Goal: Information Seeking & Learning: Learn about a topic

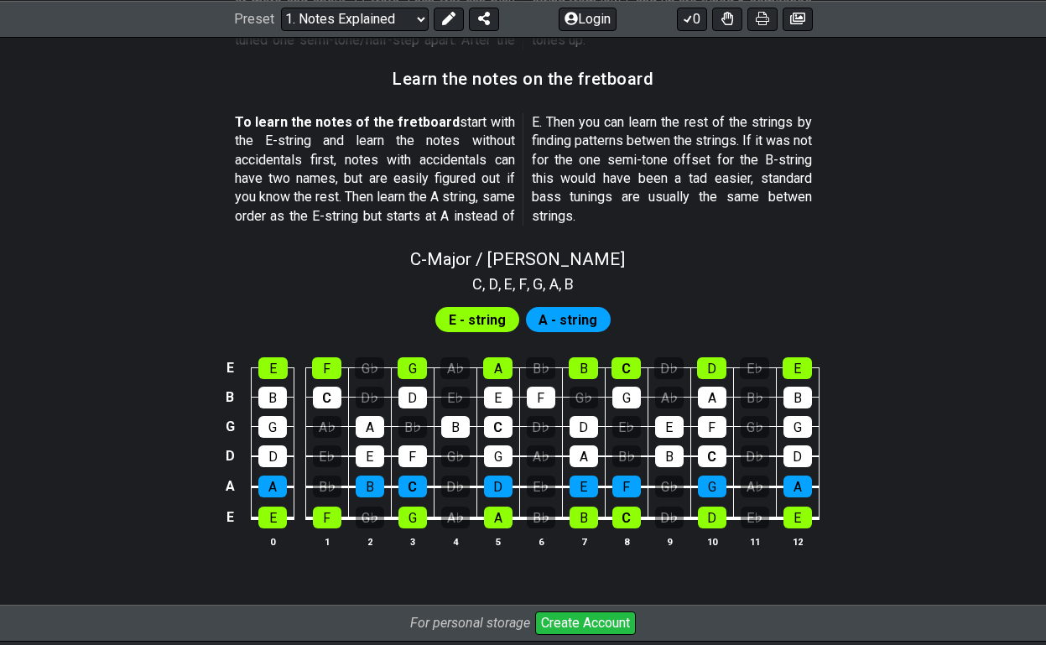
scroll to position [1510, 0]
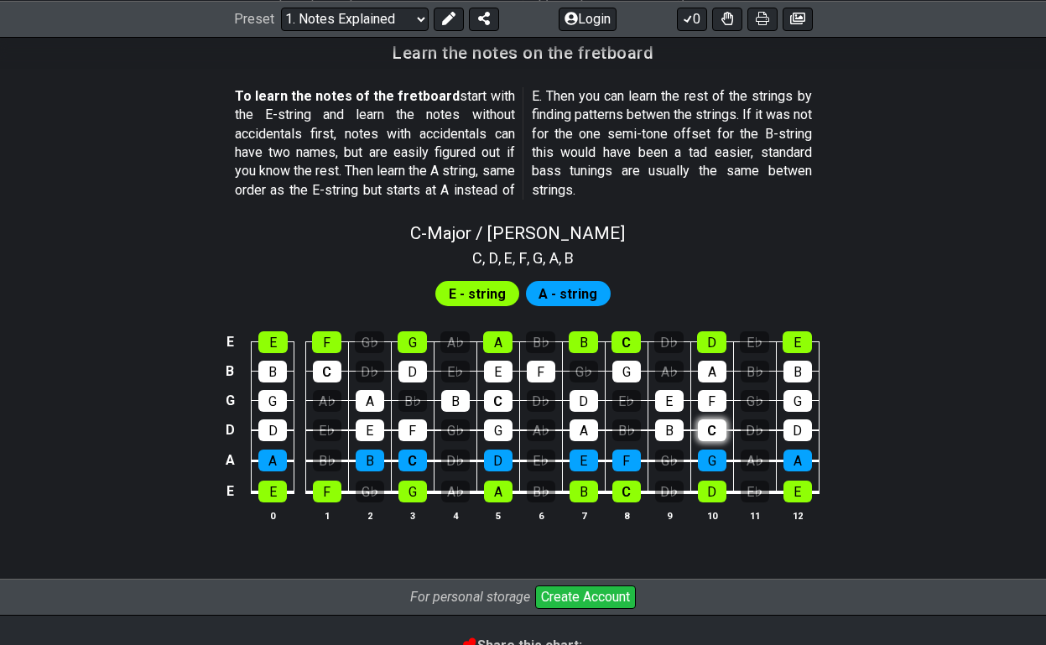
click at [710, 429] on div "C" at bounding box center [712, 430] width 29 height 22
click at [712, 431] on div "C" at bounding box center [712, 430] width 29 height 22
click at [713, 432] on div "C" at bounding box center [712, 430] width 29 height 22
click at [752, 428] on div "D♭" at bounding box center [755, 430] width 29 height 22
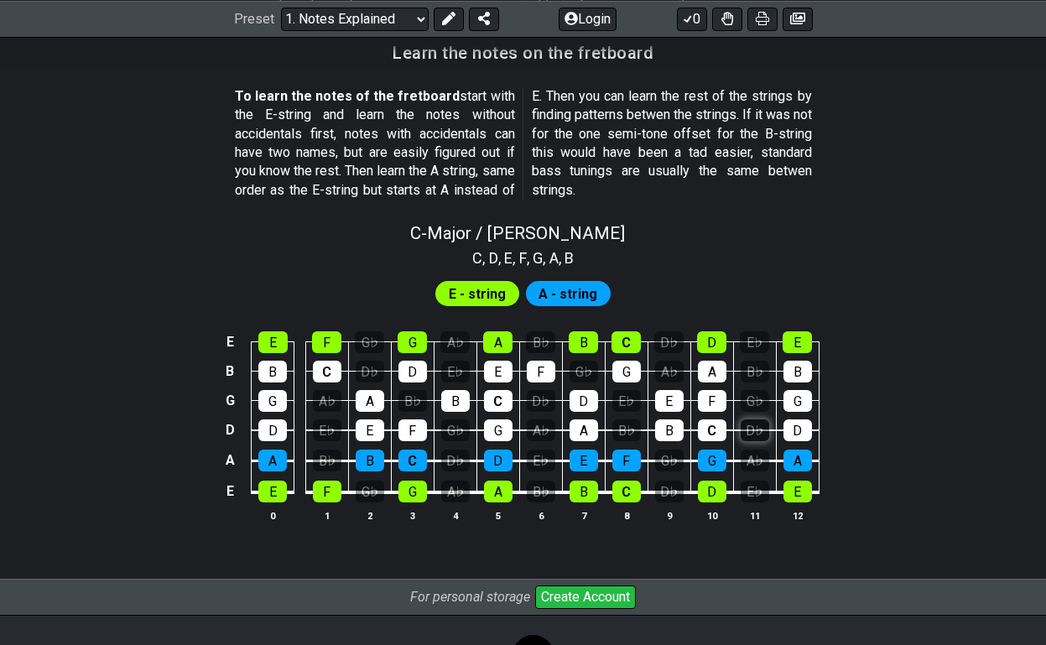
click at [754, 429] on div "D♭" at bounding box center [755, 430] width 29 height 22
click at [713, 429] on div "C" at bounding box center [712, 430] width 29 height 22
click at [713, 408] on div "F" at bounding box center [712, 401] width 29 height 22
click at [711, 407] on div "F" at bounding box center [712, 401] width 29 height 22
click at [712, 422] on div "C" at bounding box center [712, 430] width 29 height 22
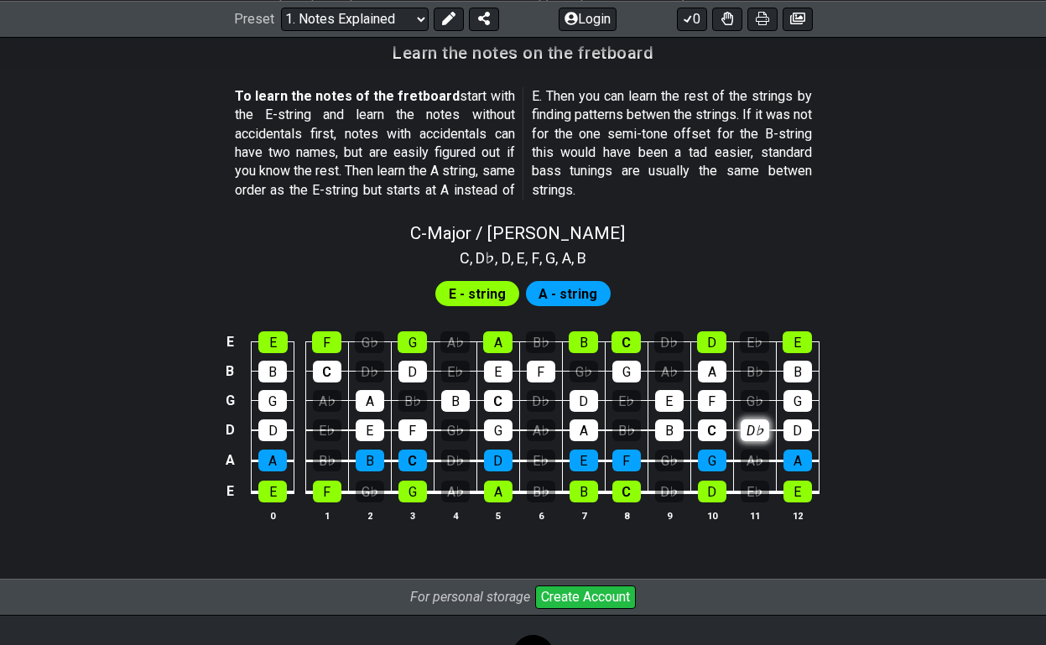
click at [761, 424] on div "D♭" at bounding box center [755, 430] width 29 height 22
click at [749, 399] on div "G♭" at bounding box center [755, 401] width 29 height 22
click at [749, 419] on div "D♭" at bounding box center [755, 430] width 29 height 22
click at [749, 403] on div "G♭" at bounding box center [755, 401] width 29 height 22
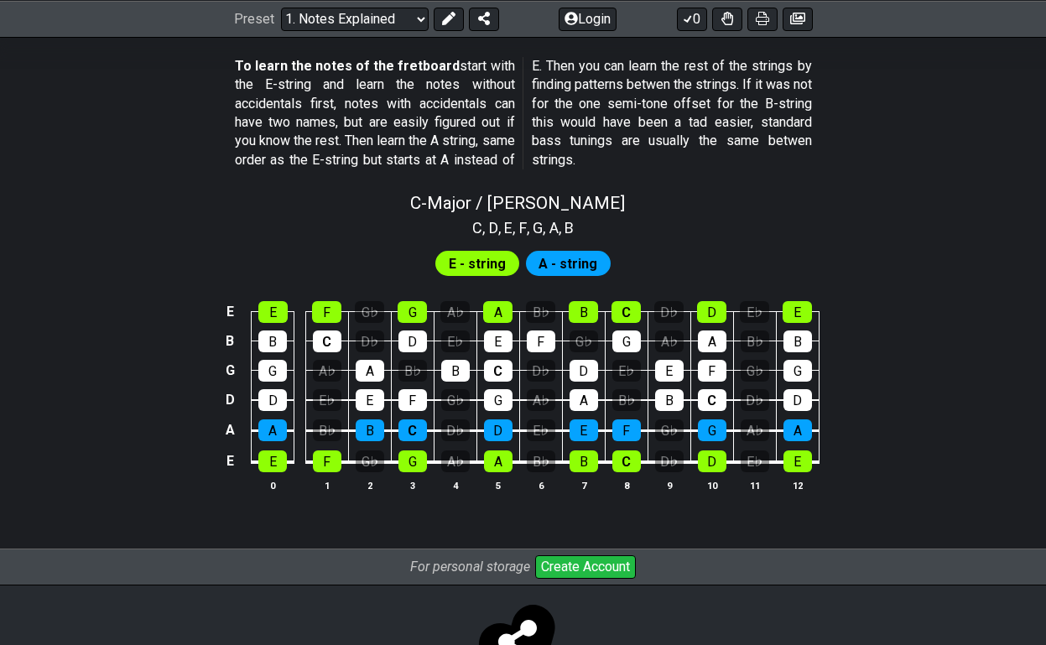
scroll to position [1359, 0]
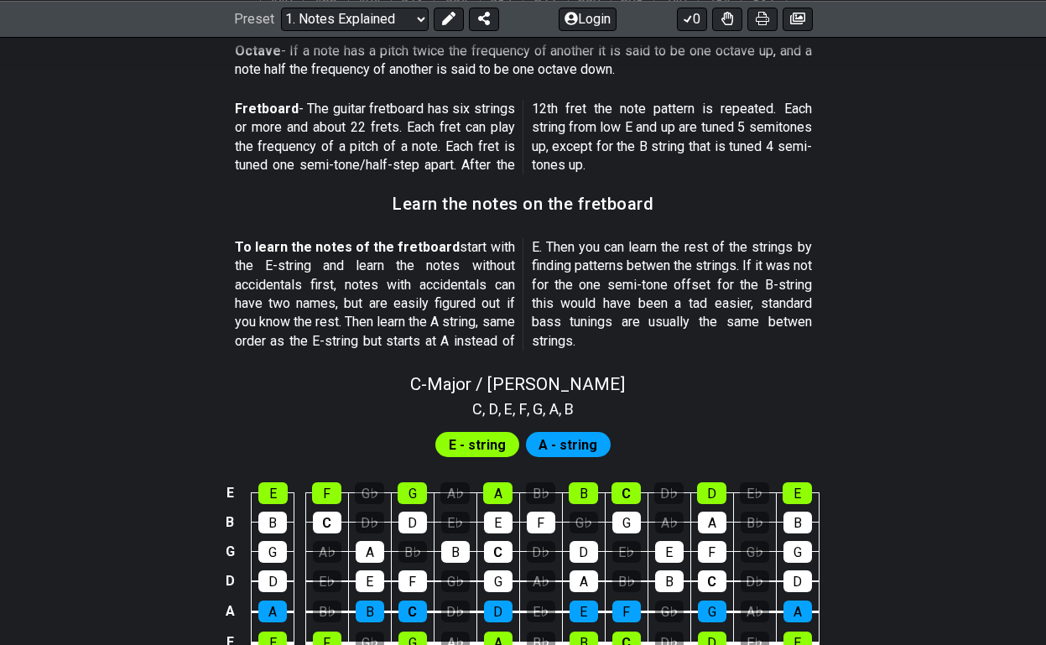
click at [482, 441] on span "E - string" at bounding box center [477, 445] width 57 height 24
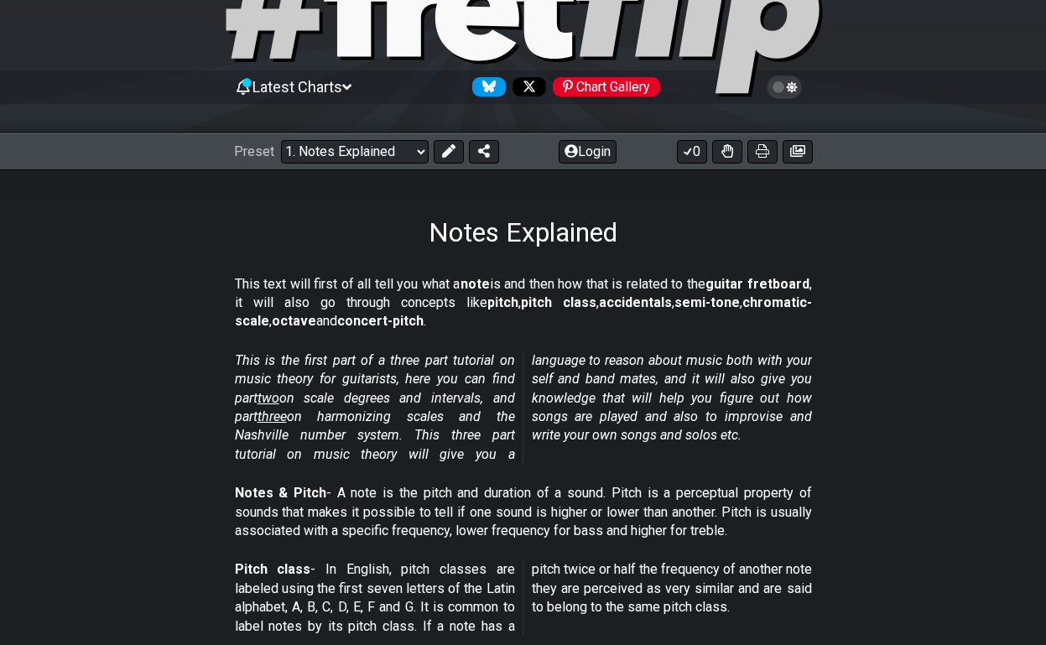
scroll to position [101, 0]
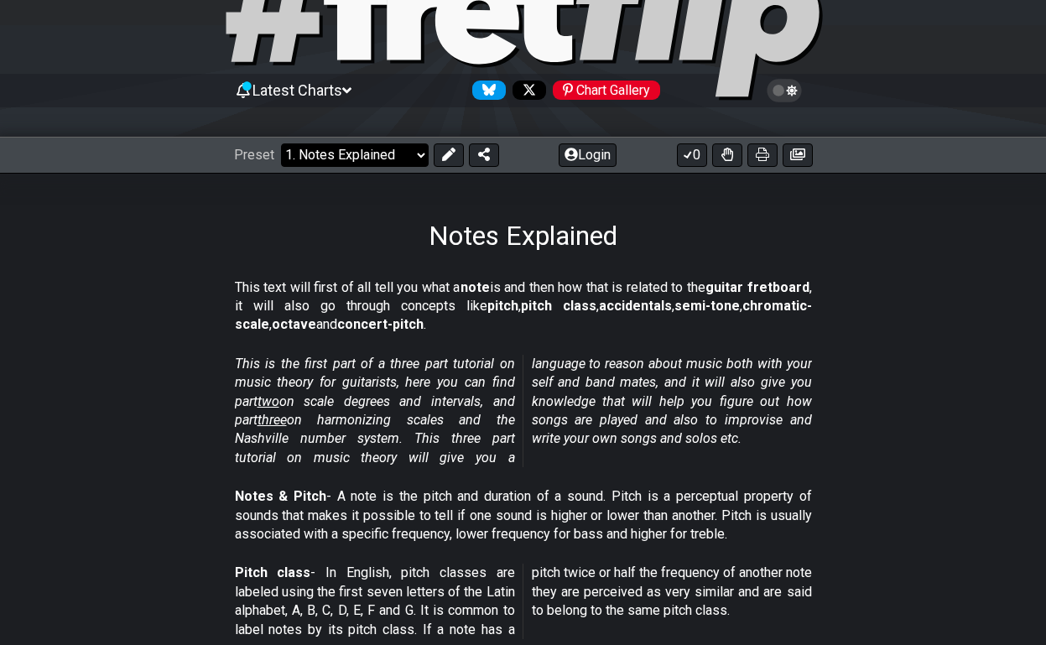
click at [413, 153] on select "Welcome to #fretflip! Initial Preset Custom Preset Minor Pentatonic Major Penta…" at bounding box center [355, 154] width 148 height 23
click at [842, 306] on section "This text will first of all tell you what a note is and then how that is relate…" at bounding box center [523, 310] width 1046 height 76
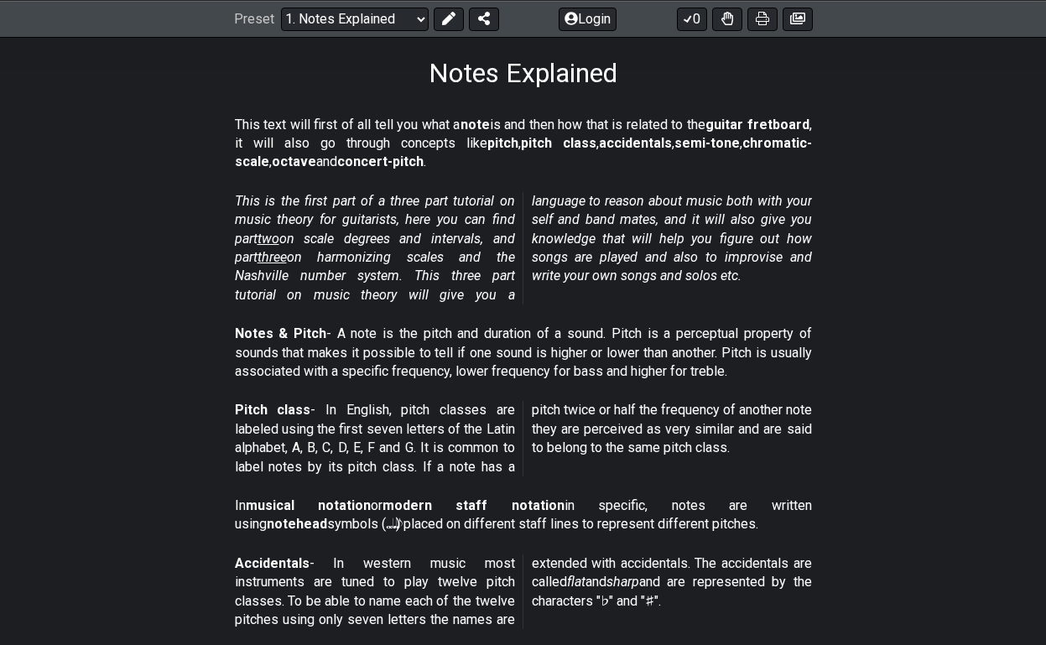
scroll to position [234, 0]
